Goal: Information Seeking & Learning: Learn about a topic

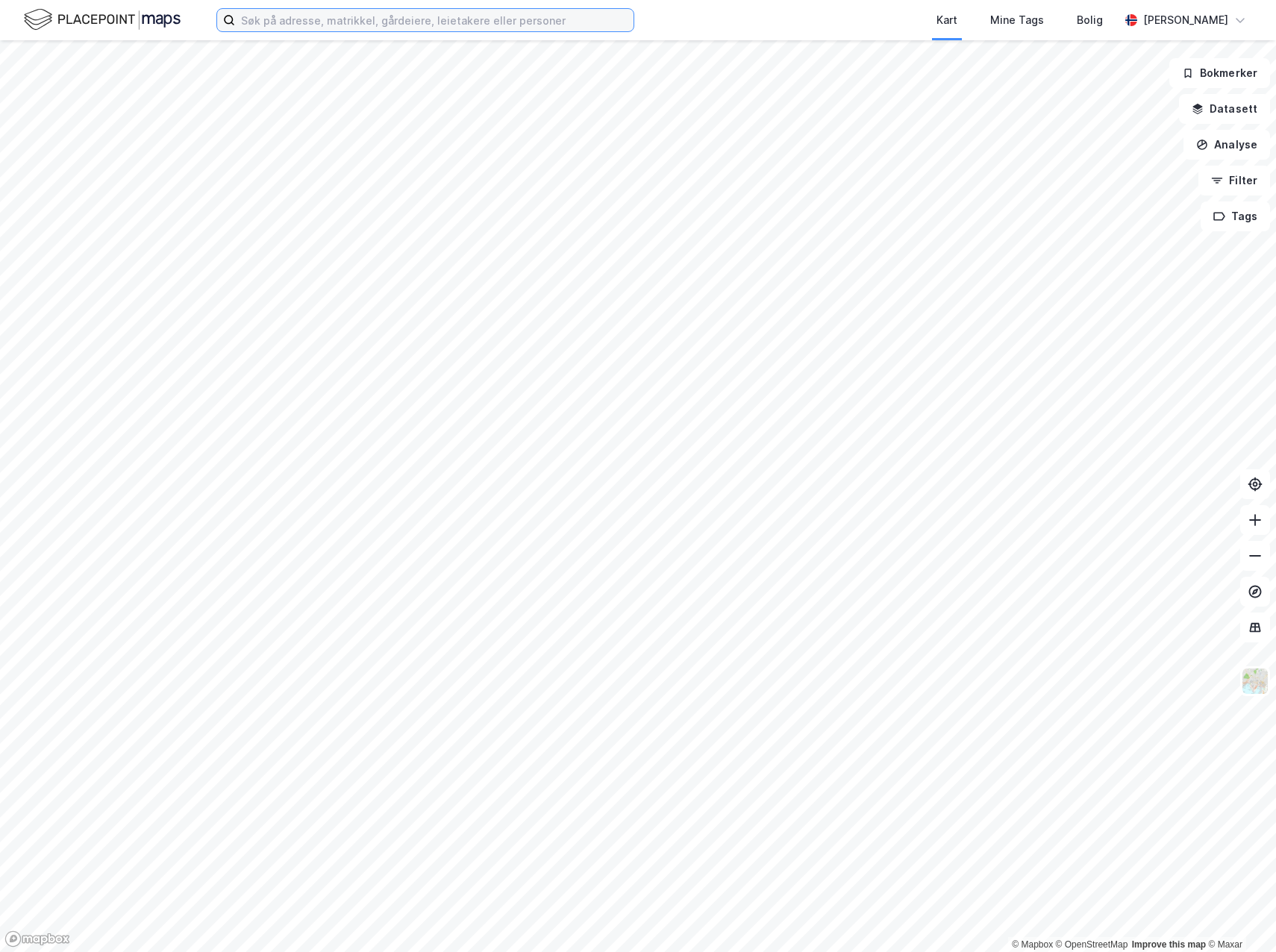
click at [264, 26] on input at bounding box center [435, 19] width 399 height 22
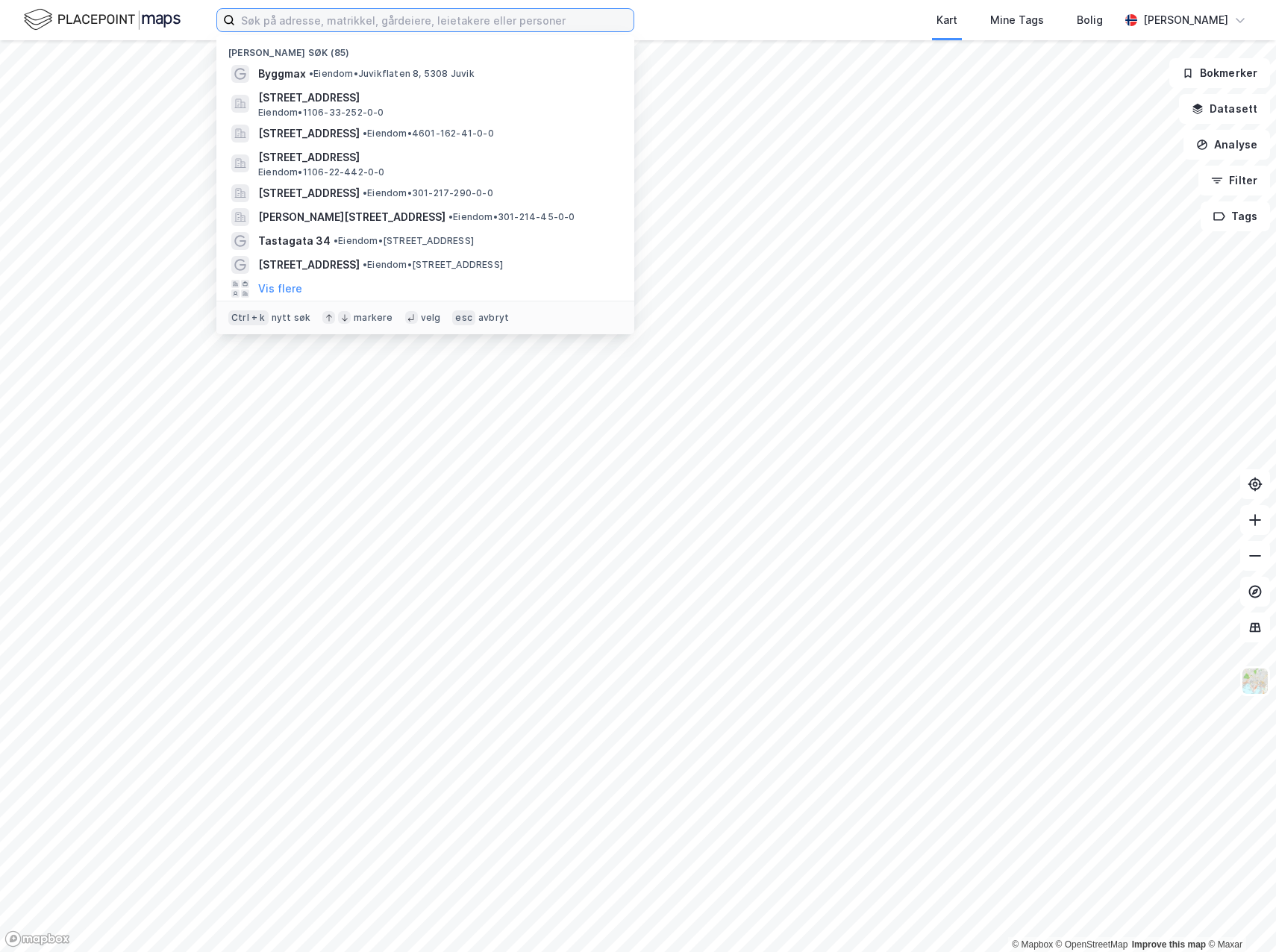
paste input "[GEOGRAPHIC_DATA]"
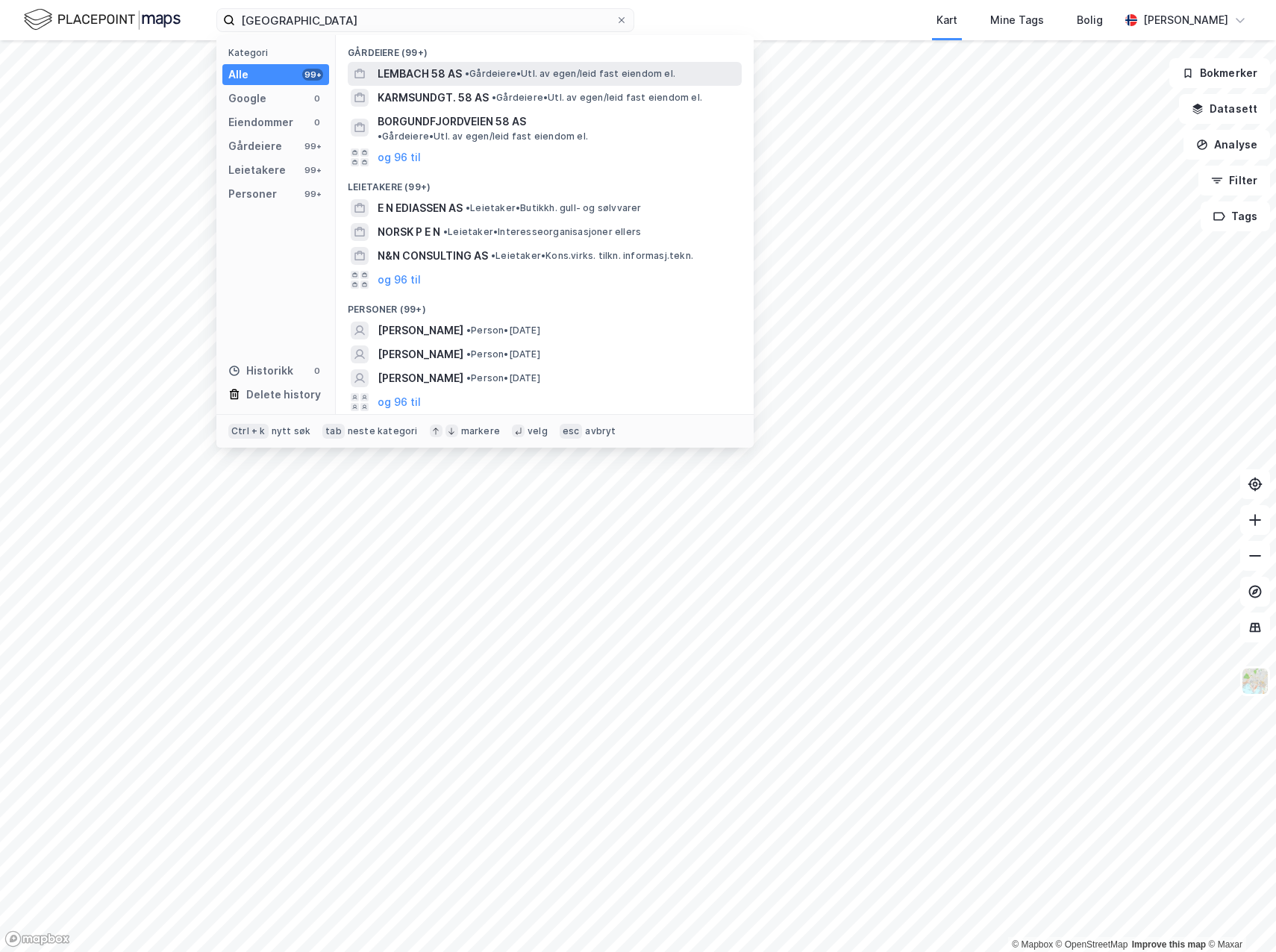
click at [434, 70] on span "LEMBACH 58 AS" at bounding box center [420, 74] width 84 height 18
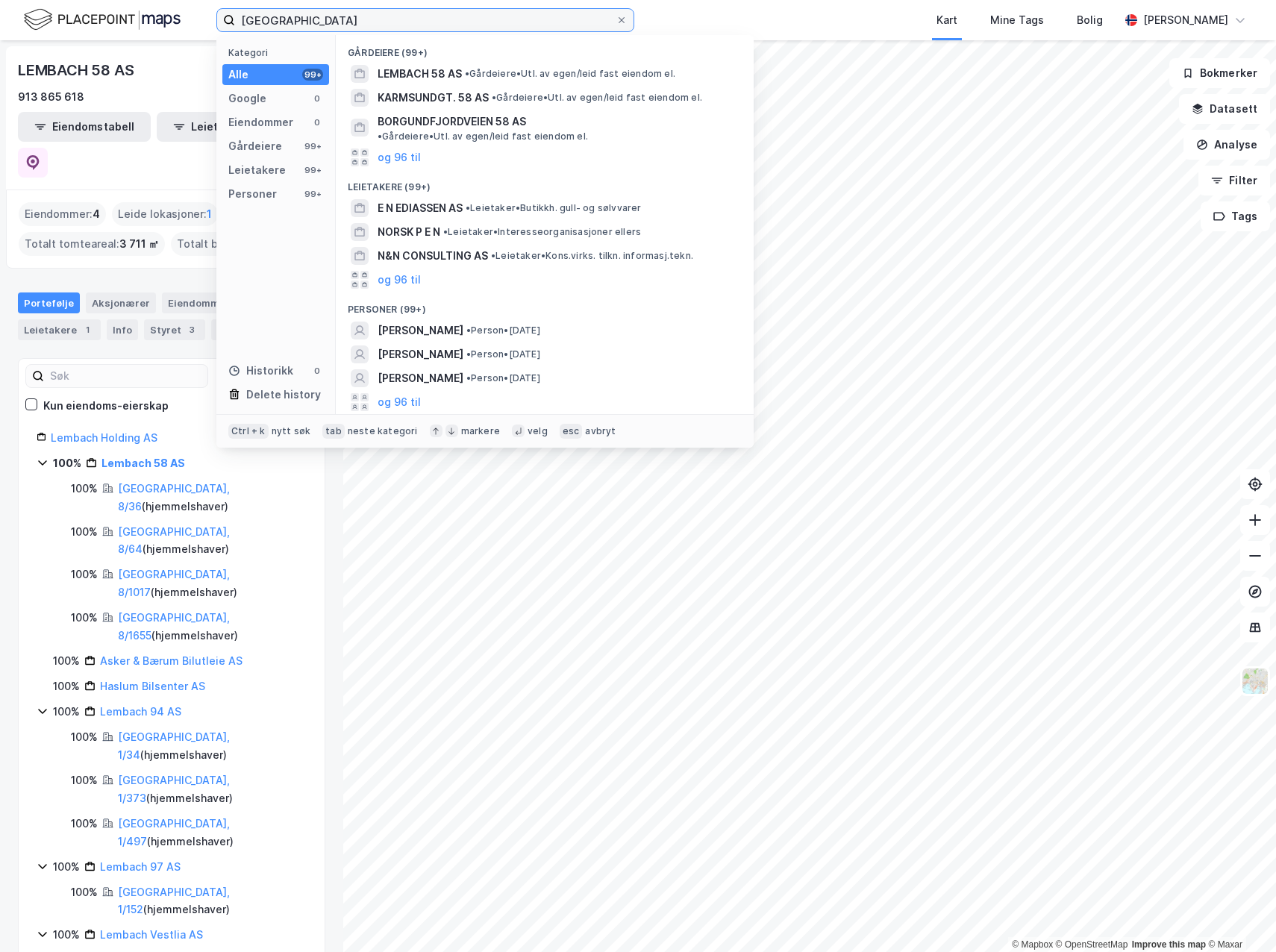
drag, startPoint x: 385, startPoint y: 15, endPoint x: 157, endPoint y: 20, distance: 228.1
click at [157, 20] on div "[GEOGRAPHIC_DATA] Kategori Alle 99+ Google 0 Eiendommer 0 Gårdeiere 99+ Leietak…" at bounding box center [638, 20] width 1276 height 40
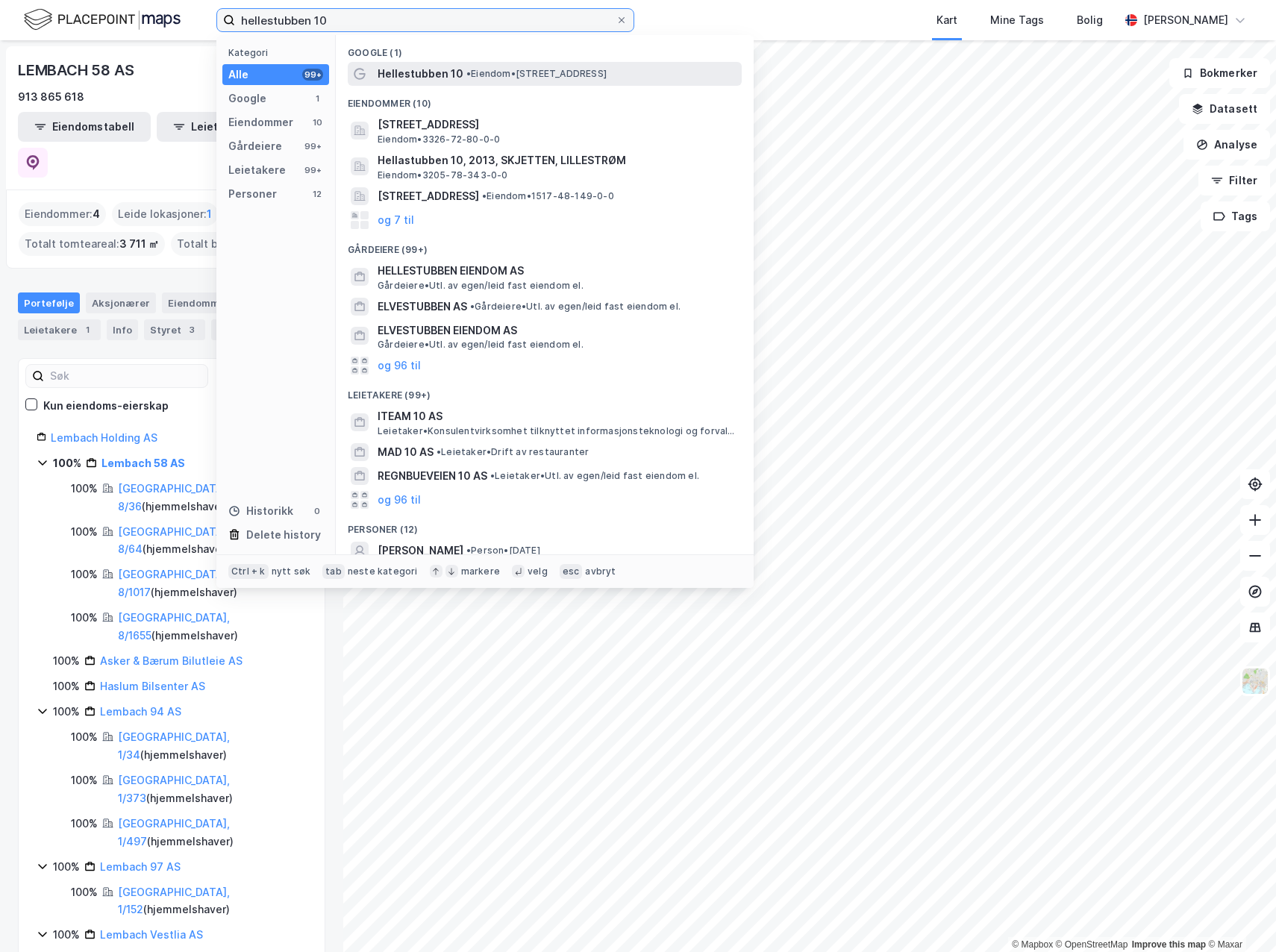
type input "hellestubben 10"
click at [386, 71] on span "Hellestubben 10" at bounding box center [421, 74] width 86 height 18
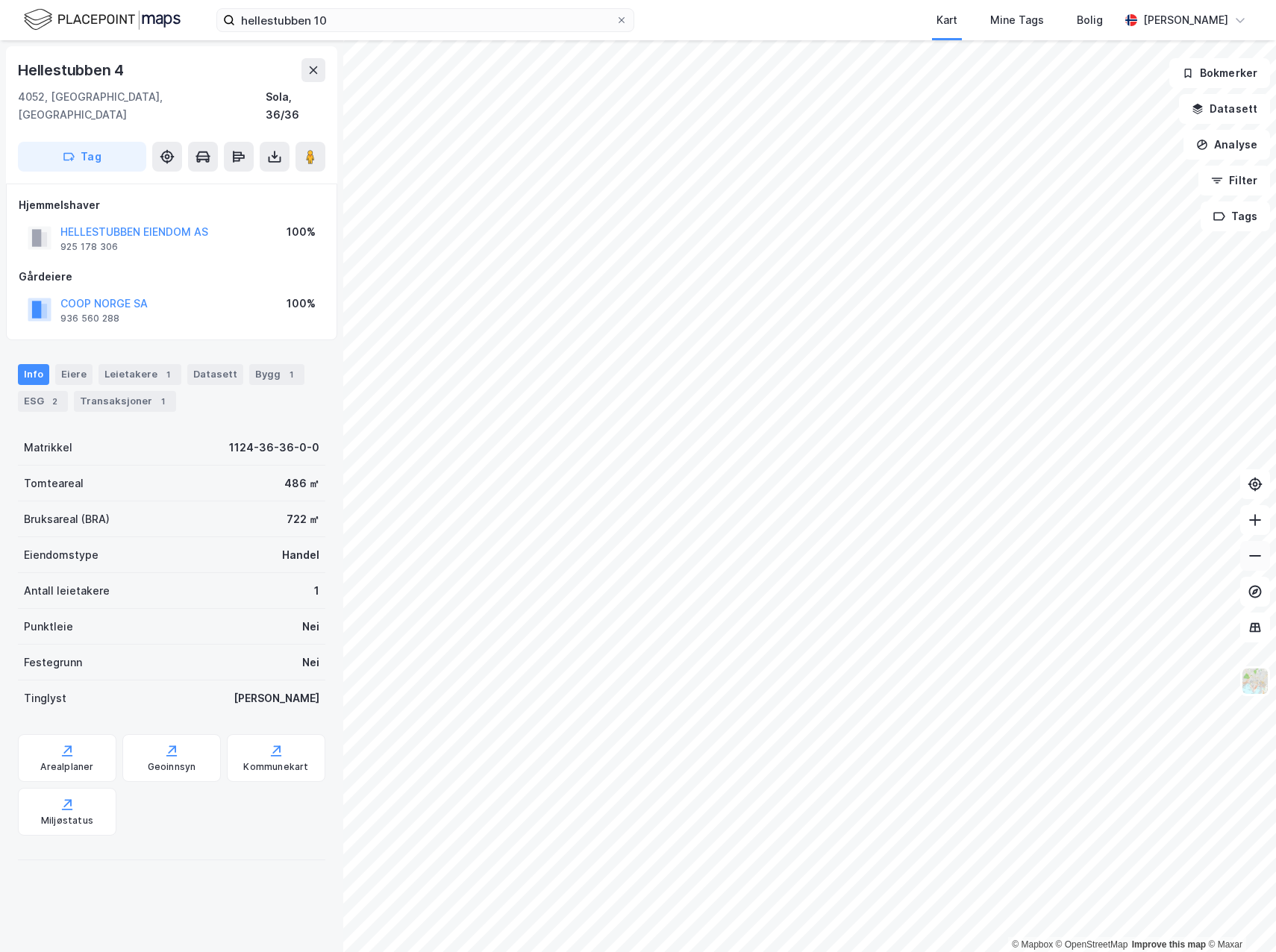
click at [1258, 552] on icon at bounding box center [1254, 555] width 15 height 15
click at [1256, 522] on icon at bounding box center [1254, 520] width 15 height 15
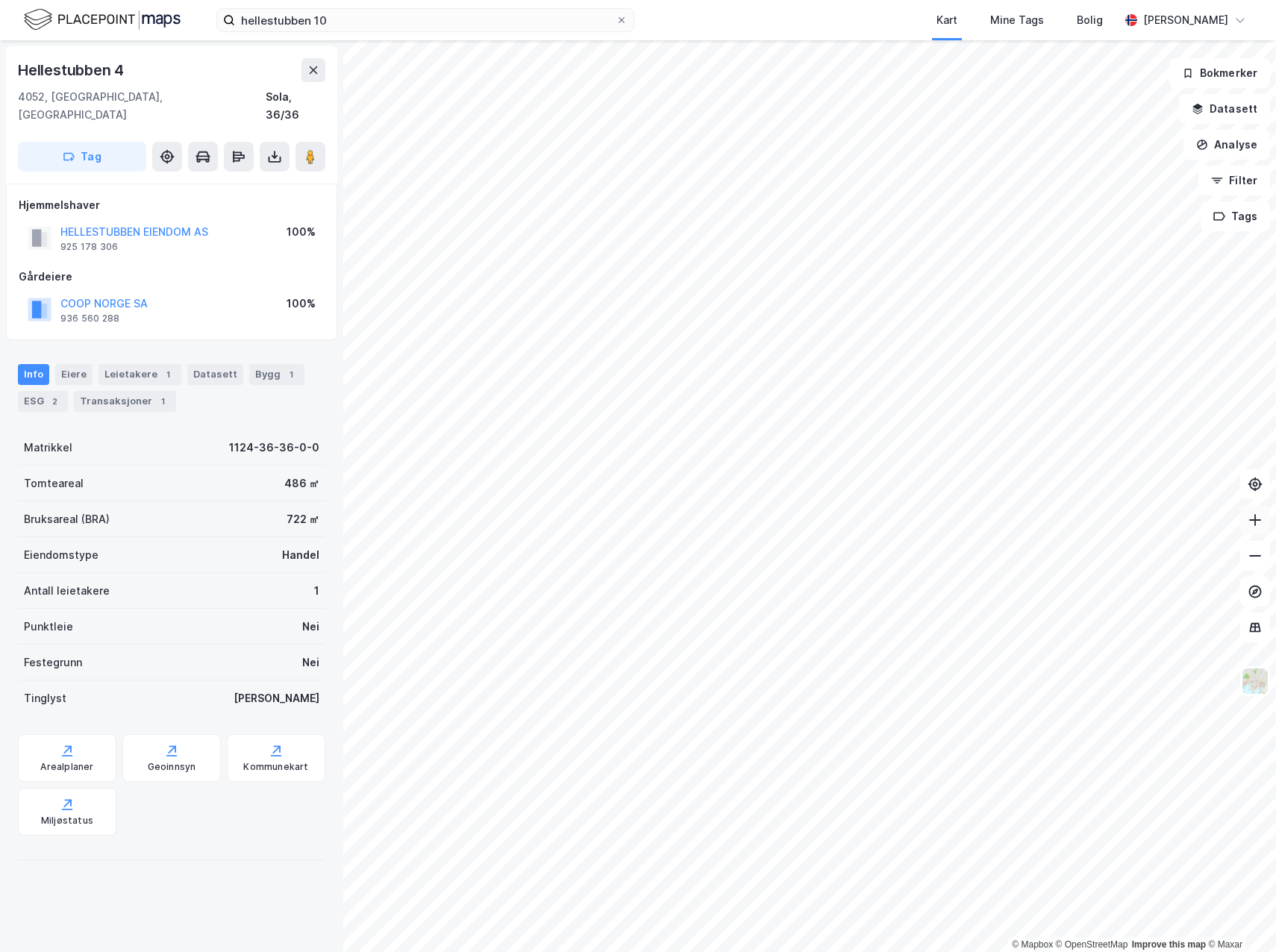
click at [1256, 522] on icon at bounding box center [1254, 520] width 15 height 15
click at [0, 0] on button "COOP NORGE SA" at bounding box center [0, 0] width 0 height 0
